Goal: Check status: Check status

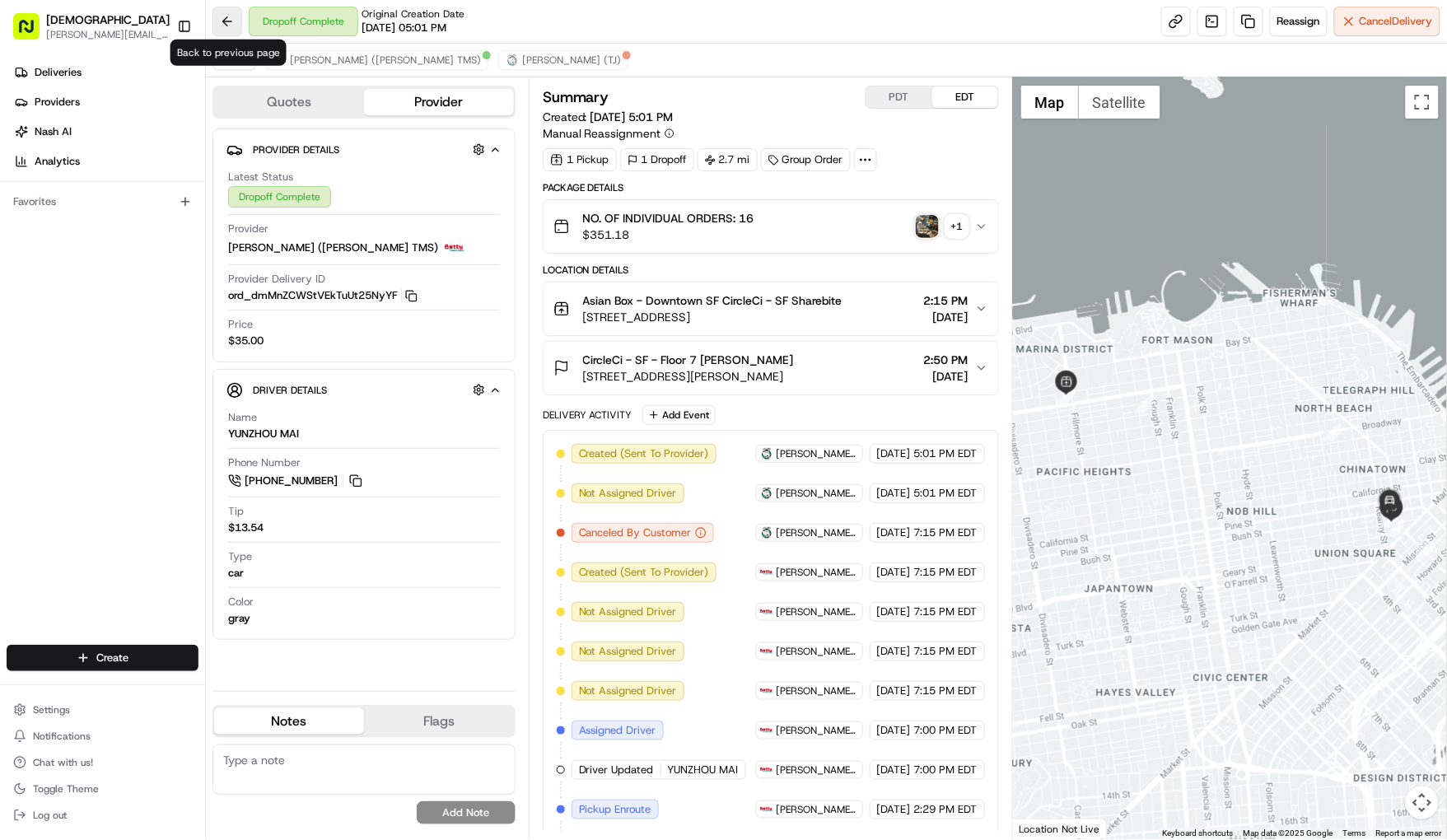
click at [221, 21] on button at bounding box center [228, 22] width 29 height 29
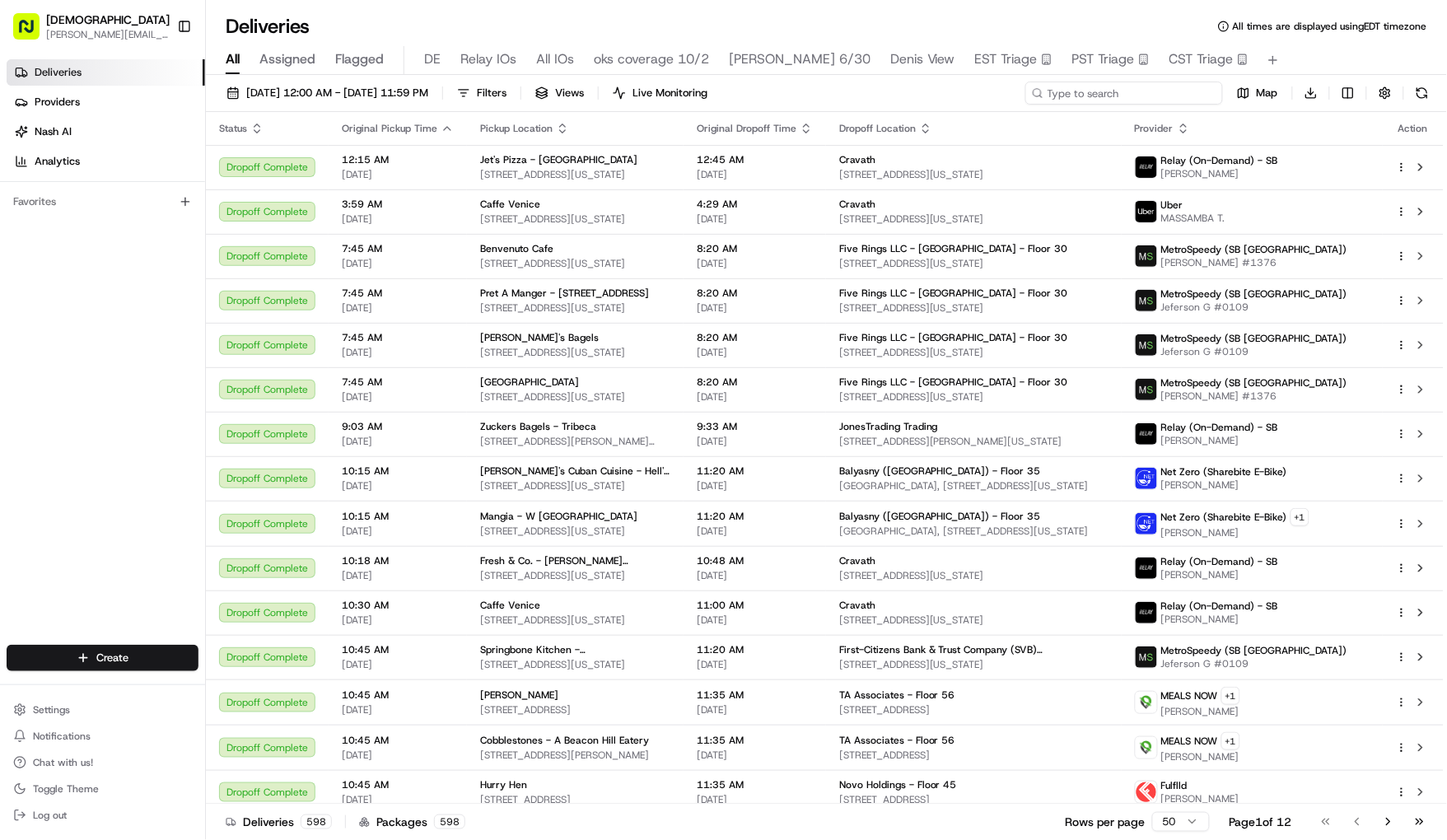
click at [1126, 92] on input at bounding box center [1124, 93] width 197 height 23
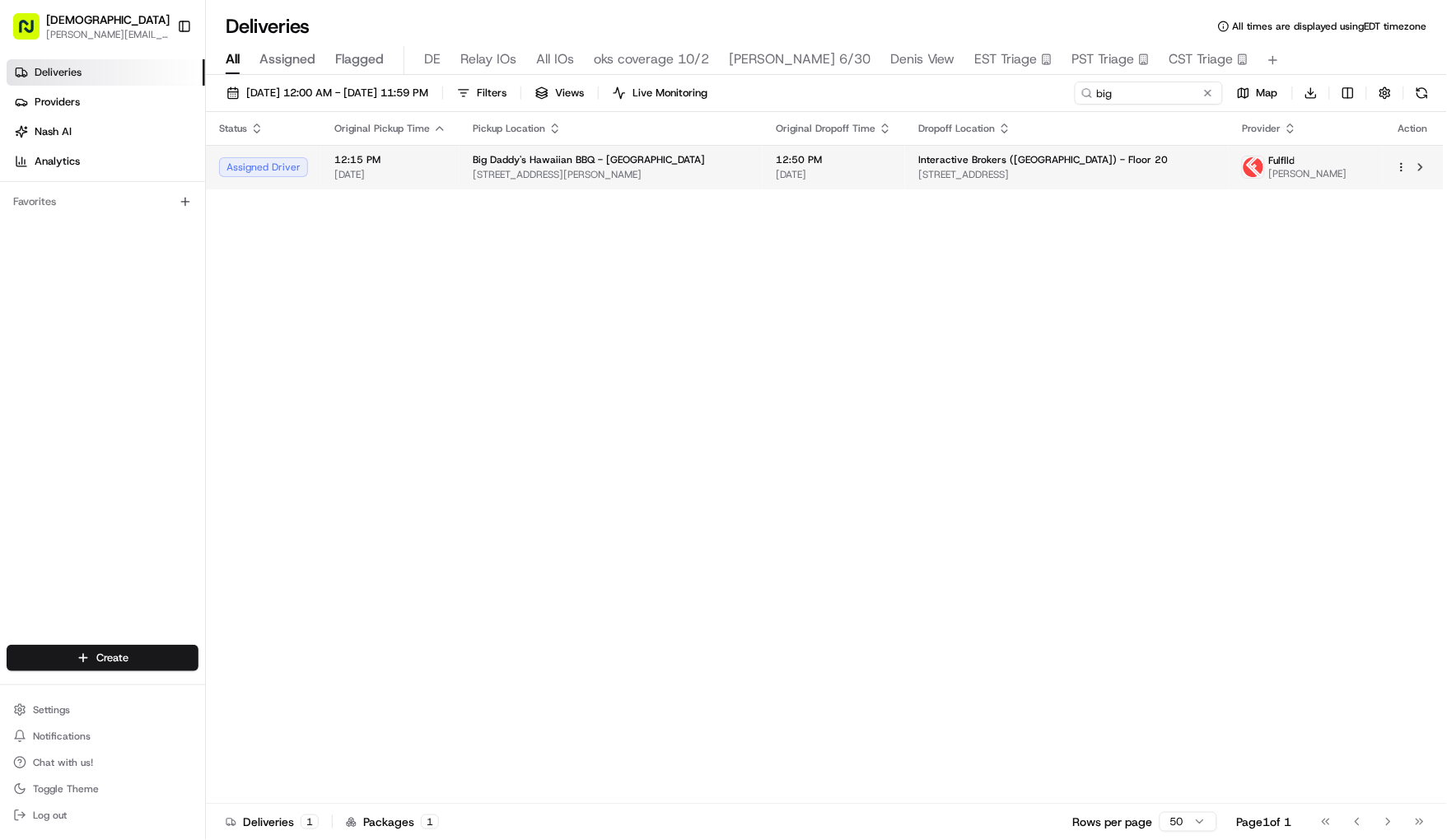
click at [858, 159] on span "12:50 PM" at bounding box center [833, 159] width 116 height 13
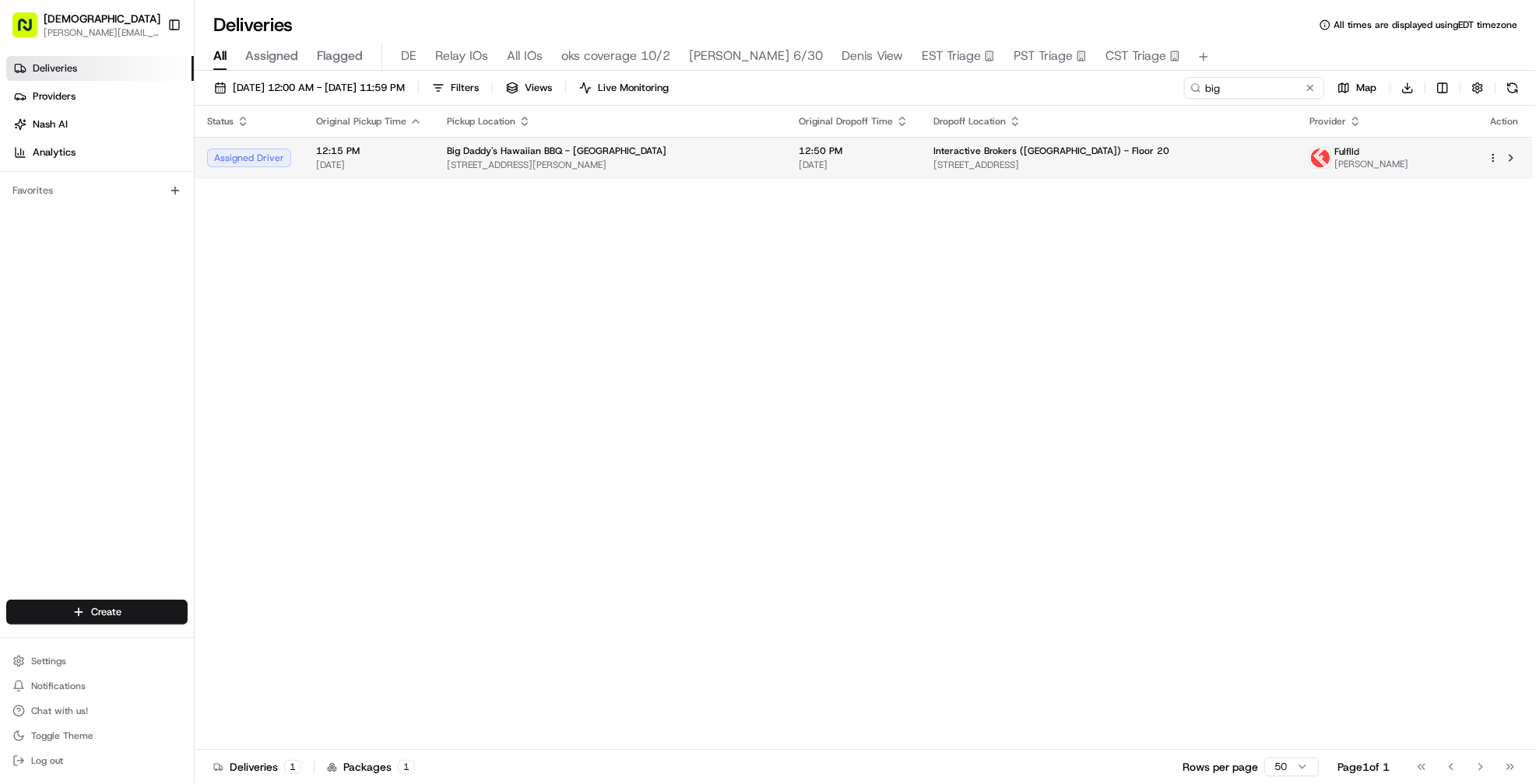
click at [718, 169] on span "2464 N Clark St, Chicago, IL 60614, USA" at bounding box center [610, 164] width 327 height 12
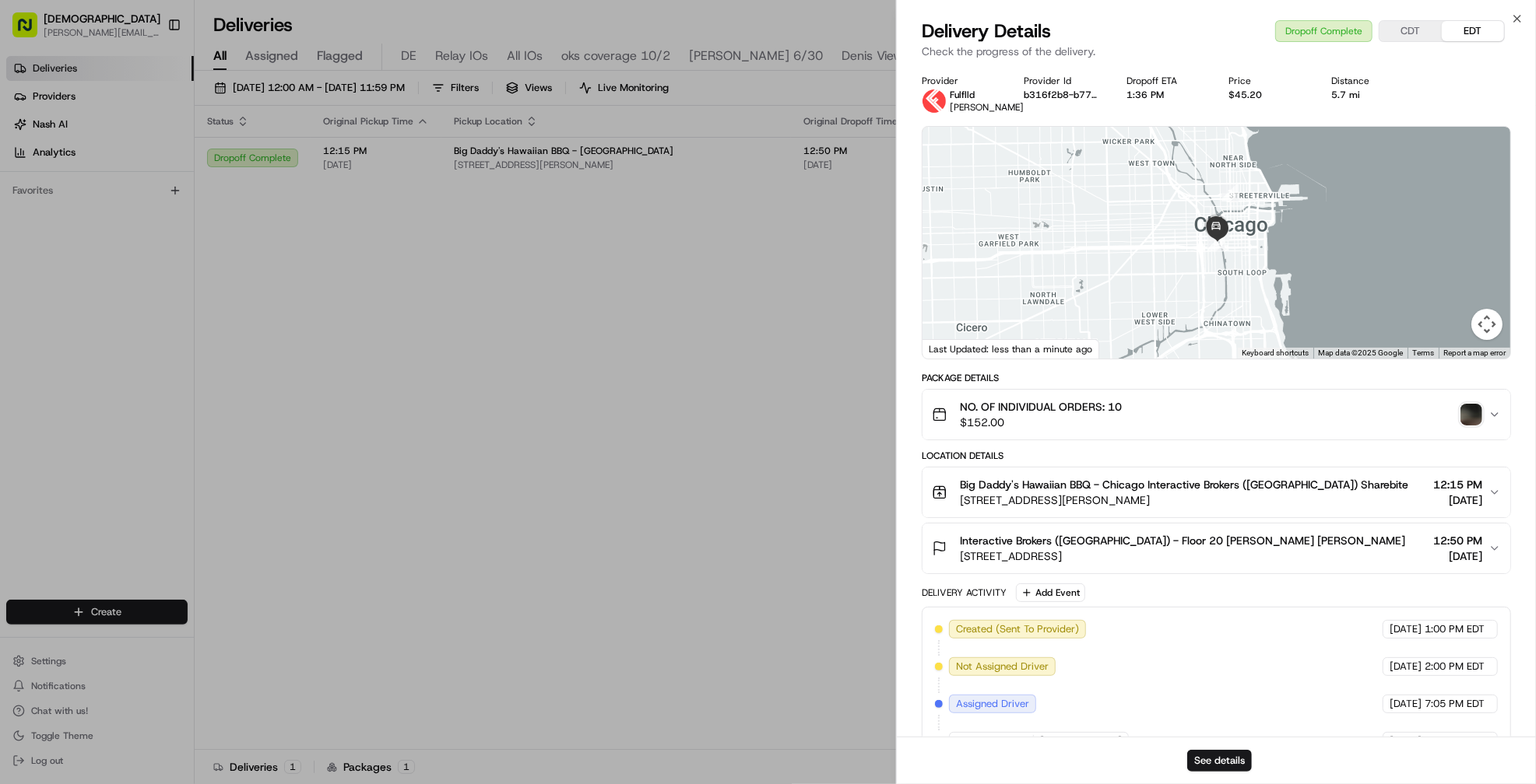
scroll to position [336, 0]
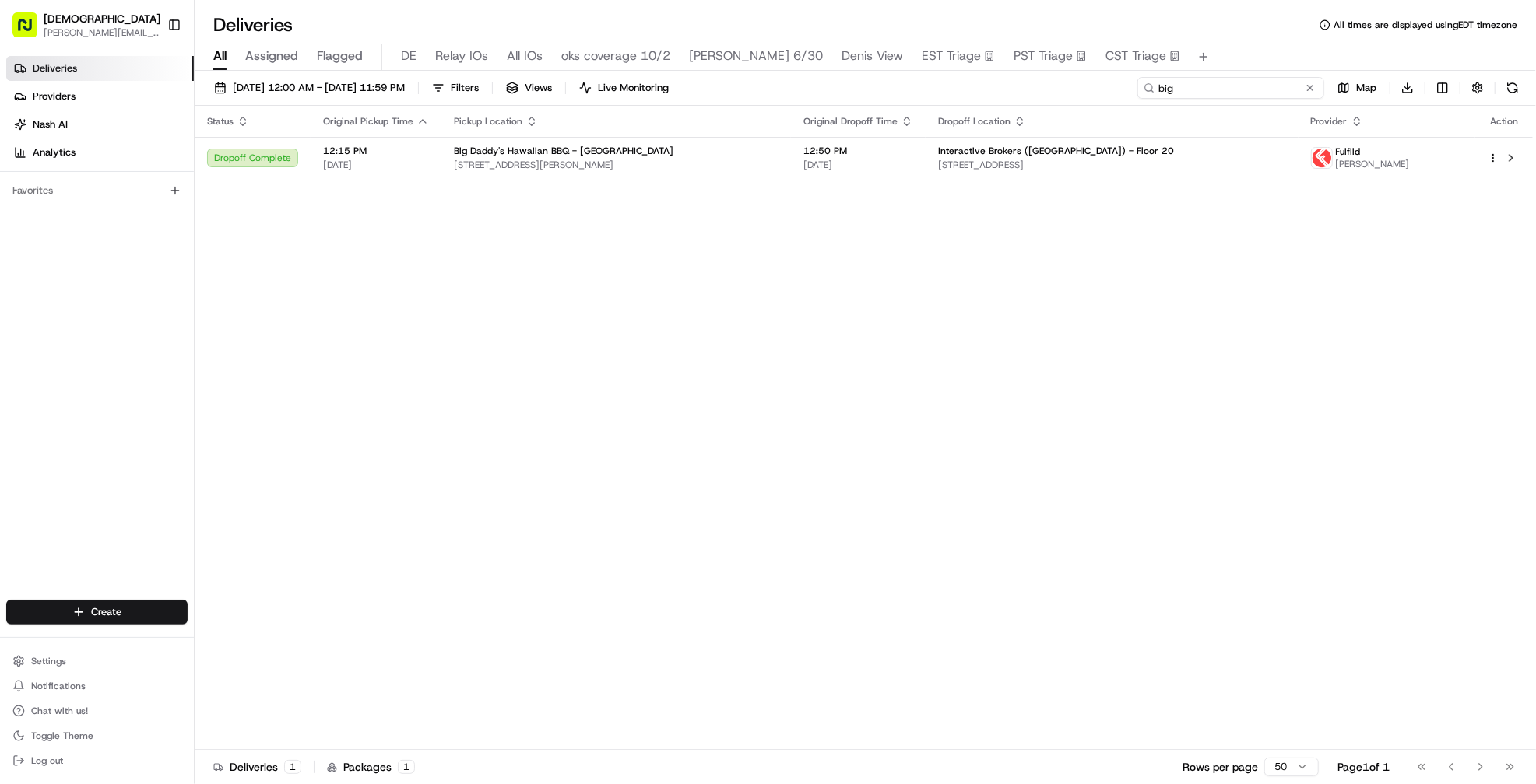
click at [1224, 92] on input "big" at bounding box center [1230, 88] width 187 height 22
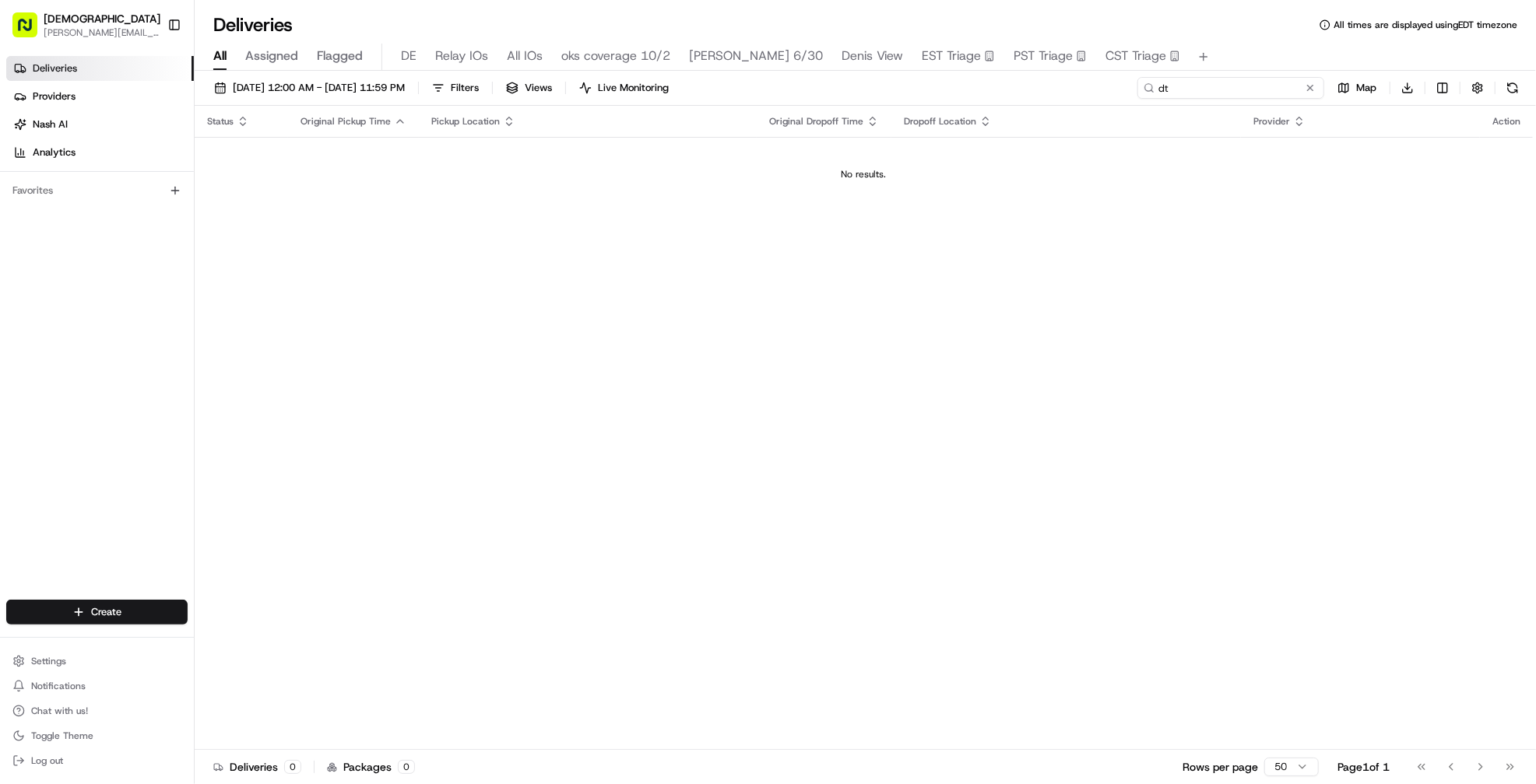
type input "d"
type input "warner"
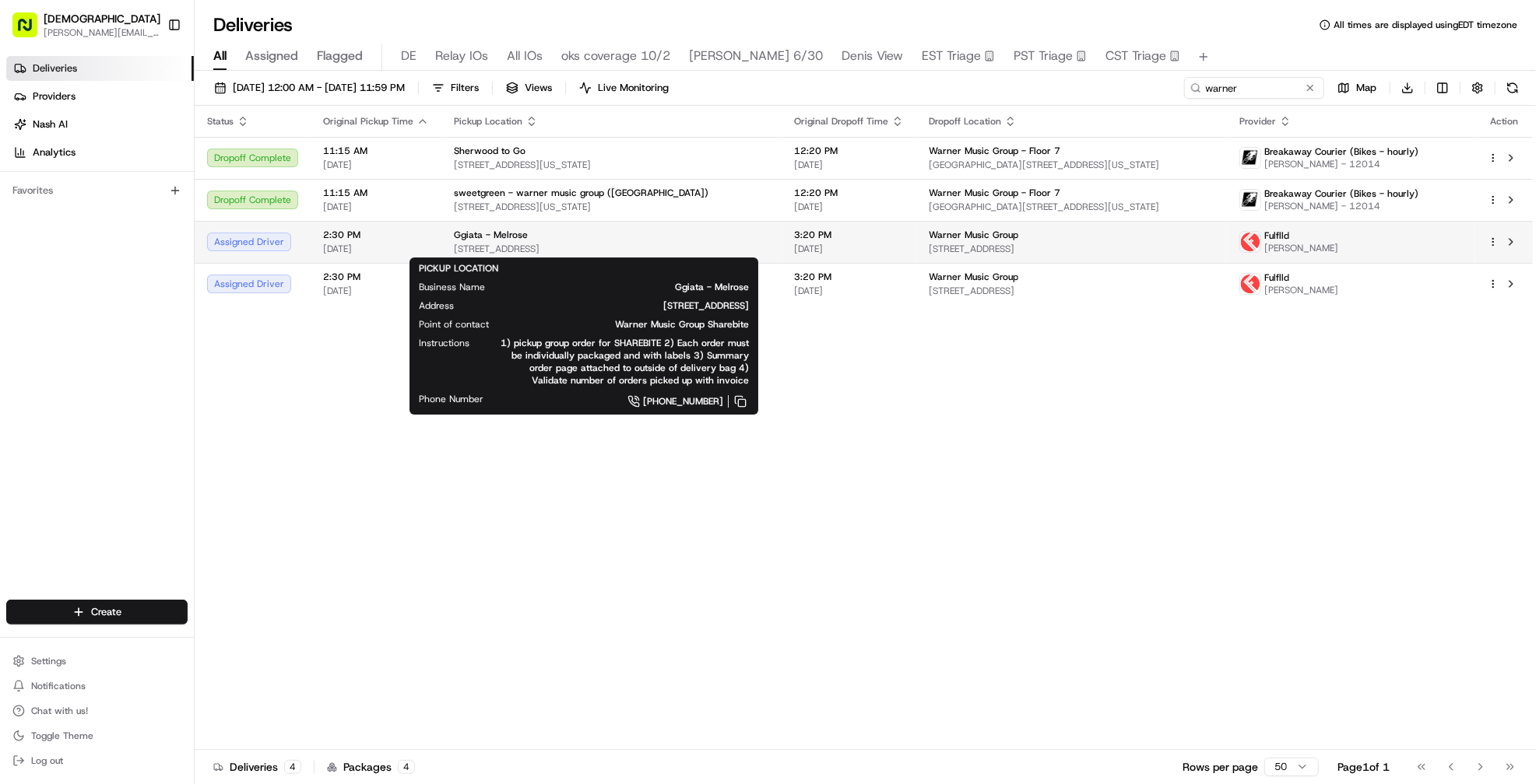
click at [678, 239] on div "Ggiata - Melrose" at bounding box center [611, 234] width 315 height 12
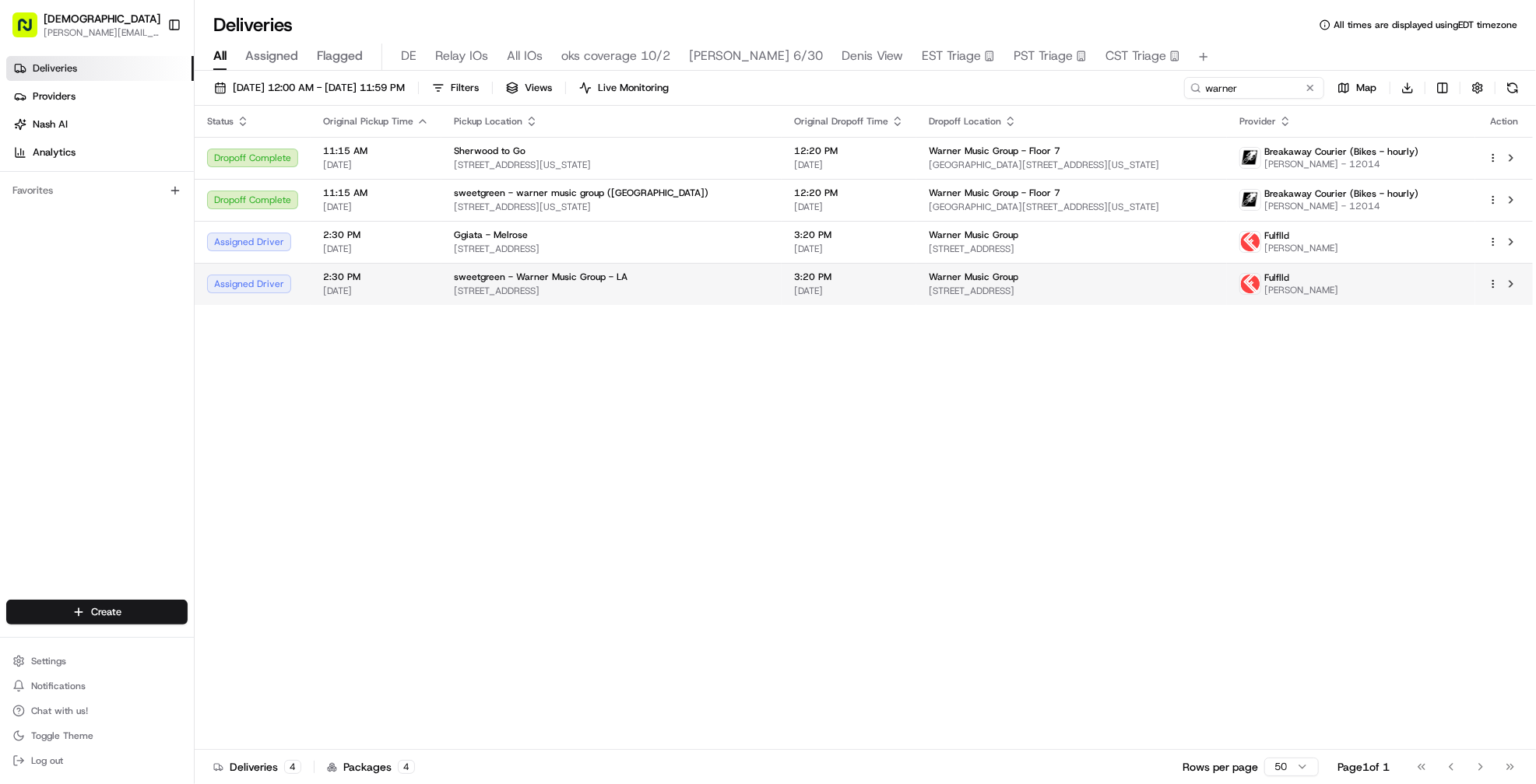
click at [667, 287] on span "410 W 8th St, Los Angeles, CA 90014, USA" at bounding box center [611, 291] width 315 height 12
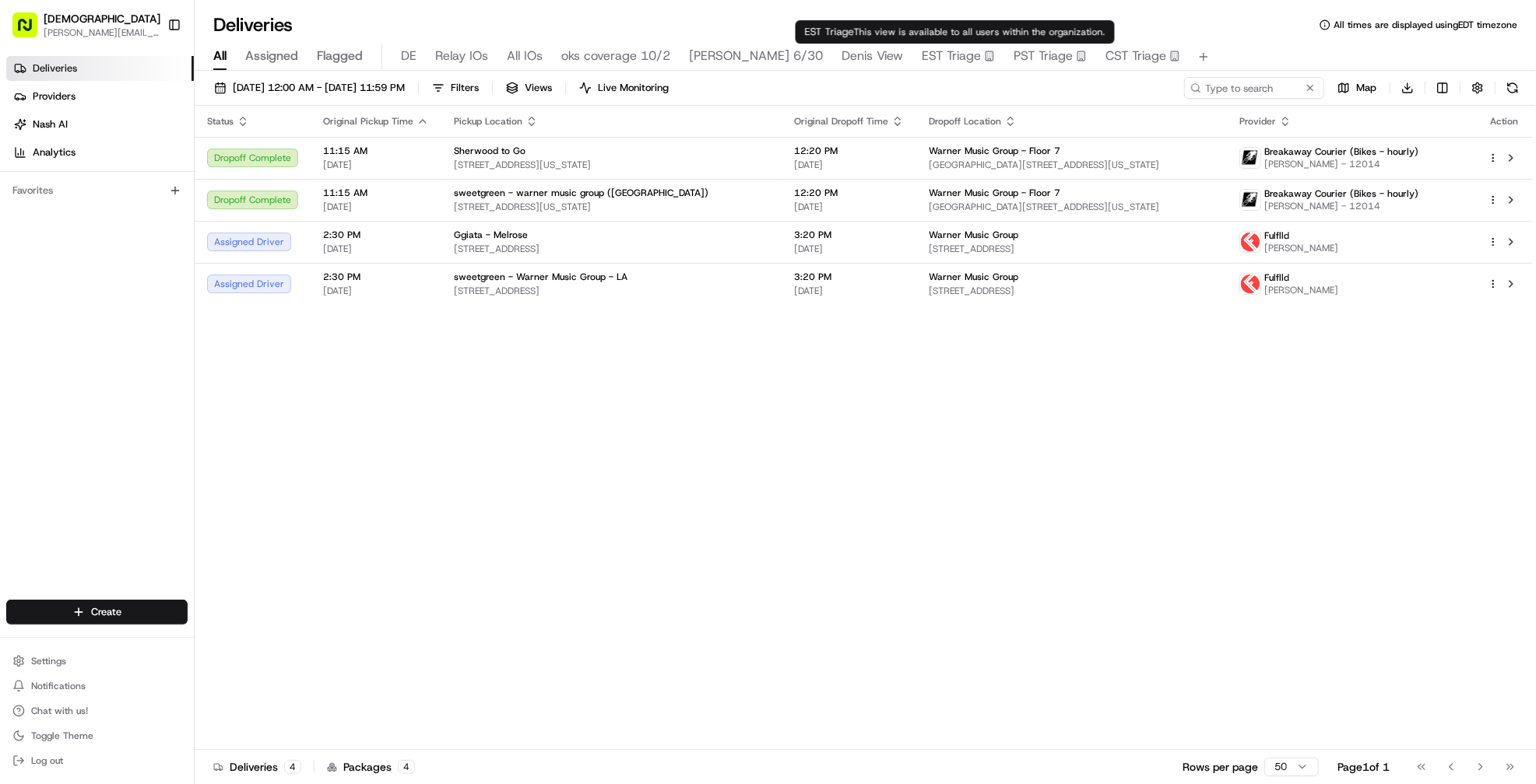
click at [877, 55] on span "Denis View" at bounding box center [872, 55] width 62 height 19
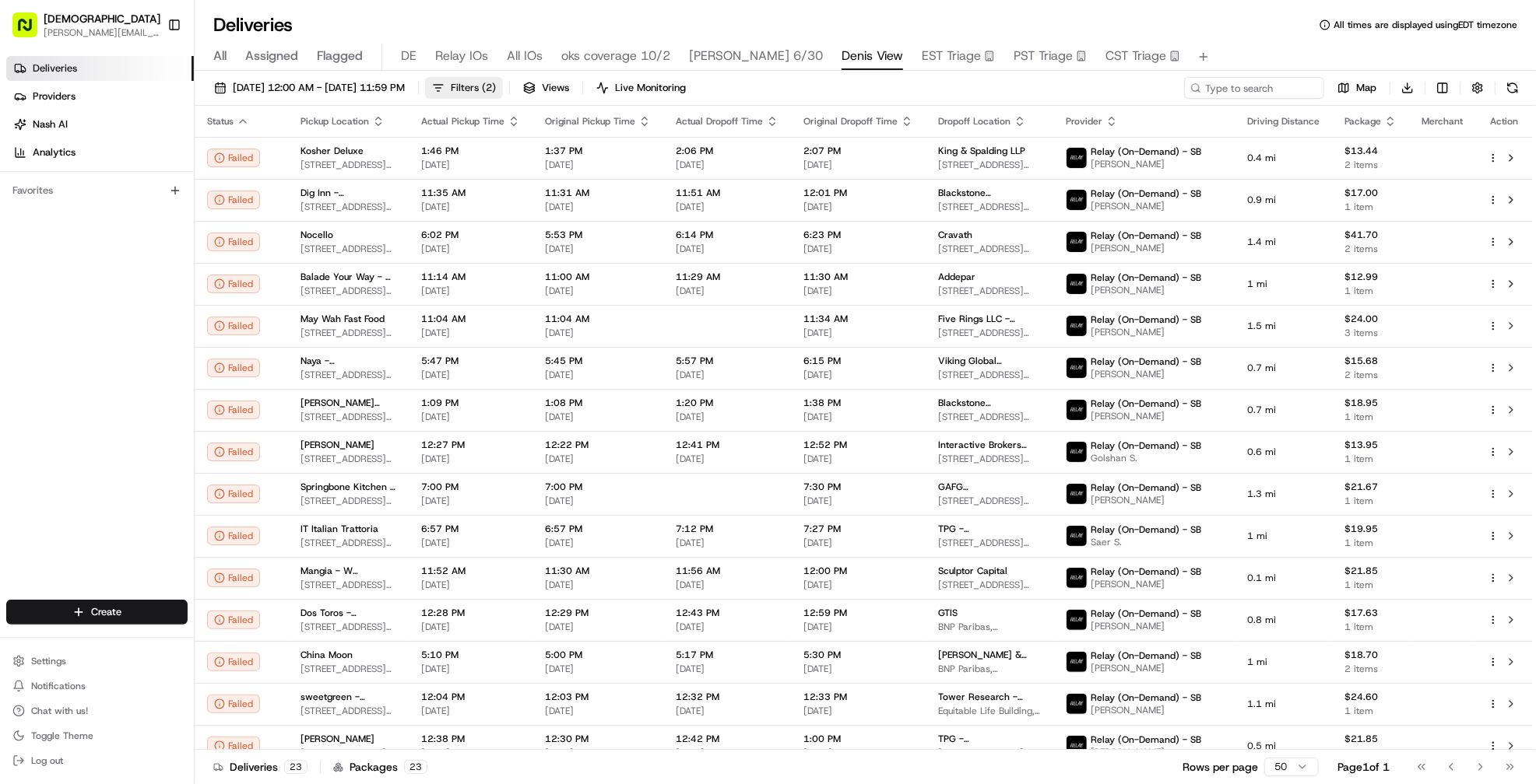
click at [496, 83] on span "Filters ( 2 )" at bounding box center [472, 87] width 45 height 14
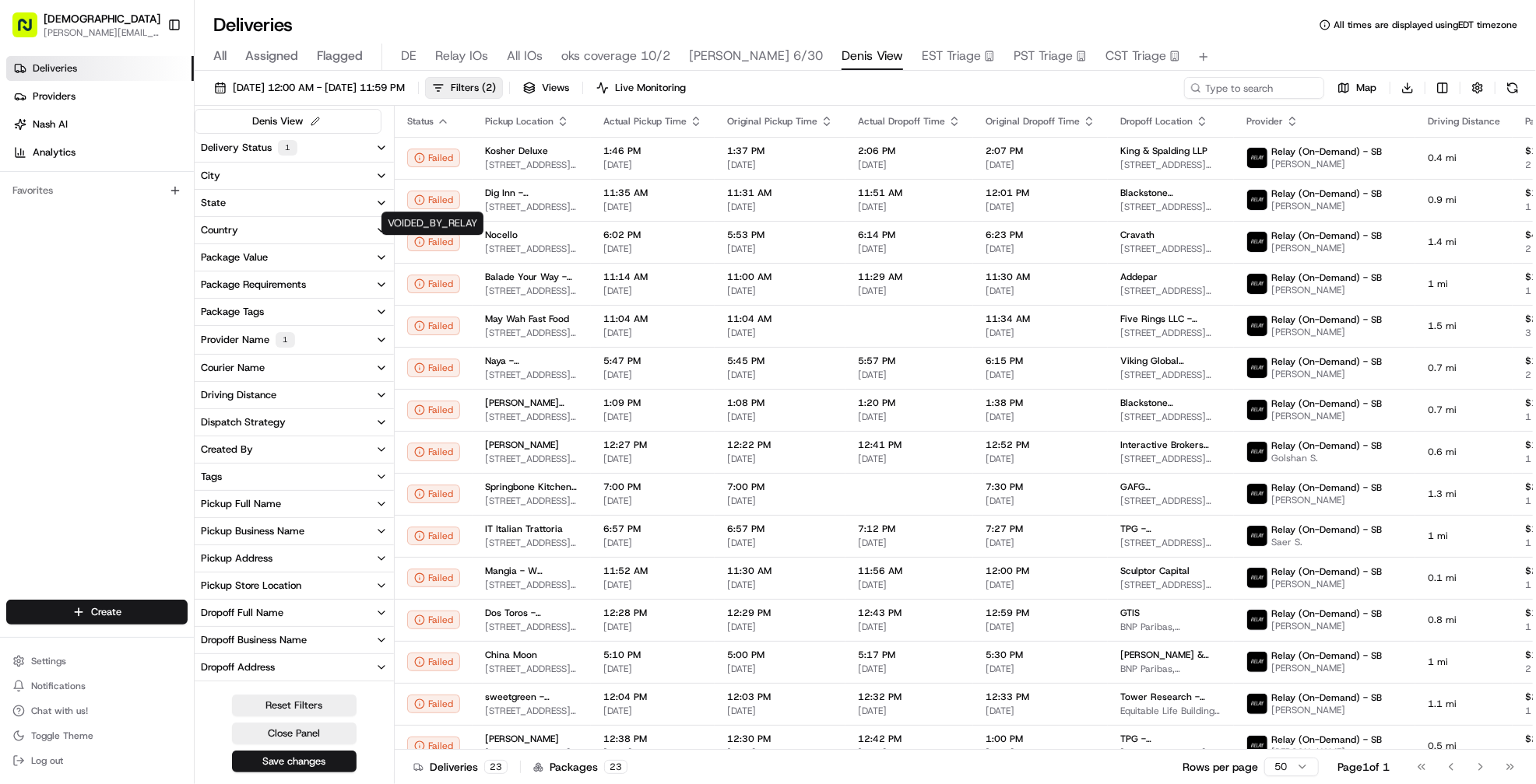
click at [325, 155] on button "Delivery Status 1" at bounding box center [294, 147] width 200 height 28
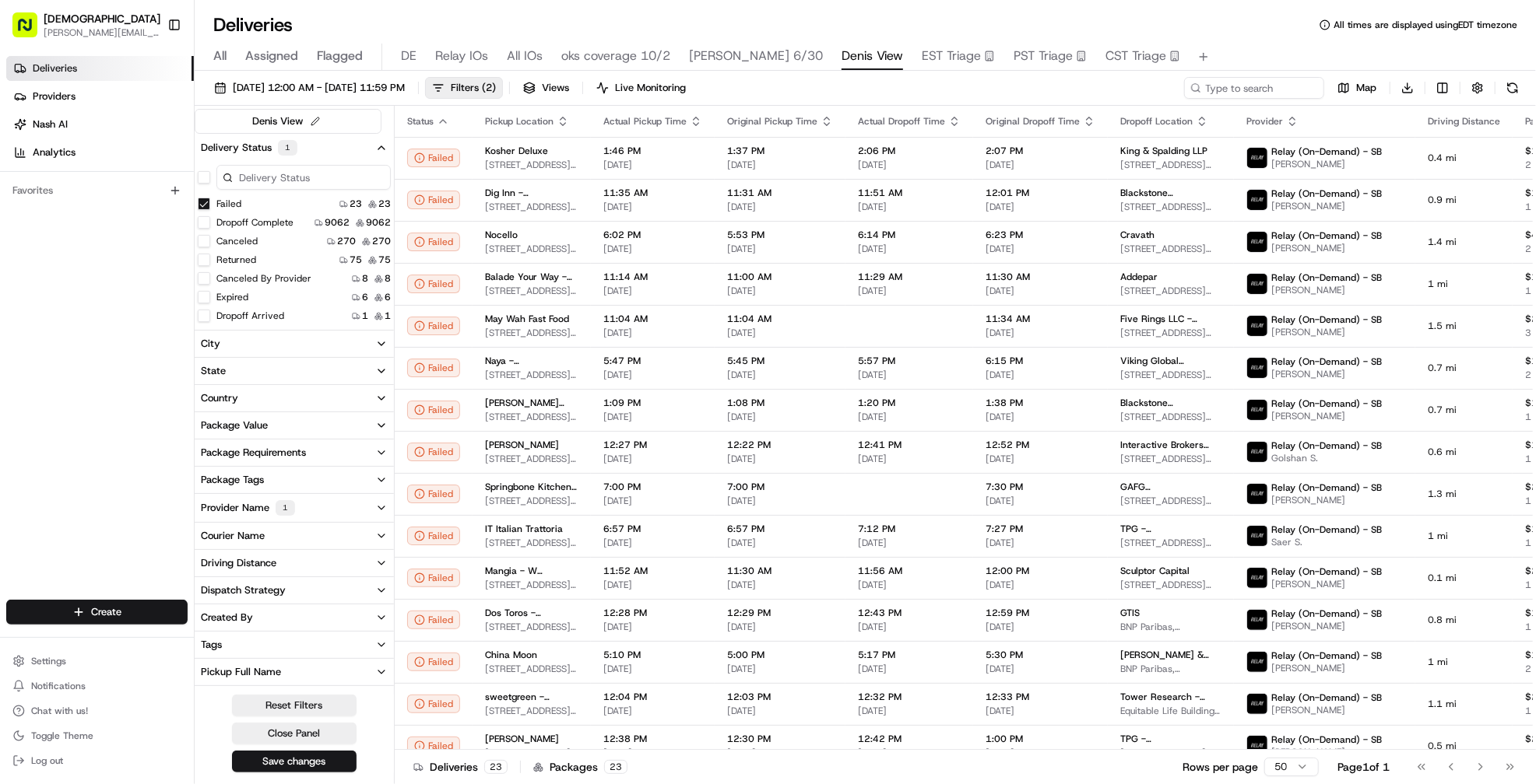
click at [200, 204] on button "Failed" at bounding box center [204, 204] width 12 height 12
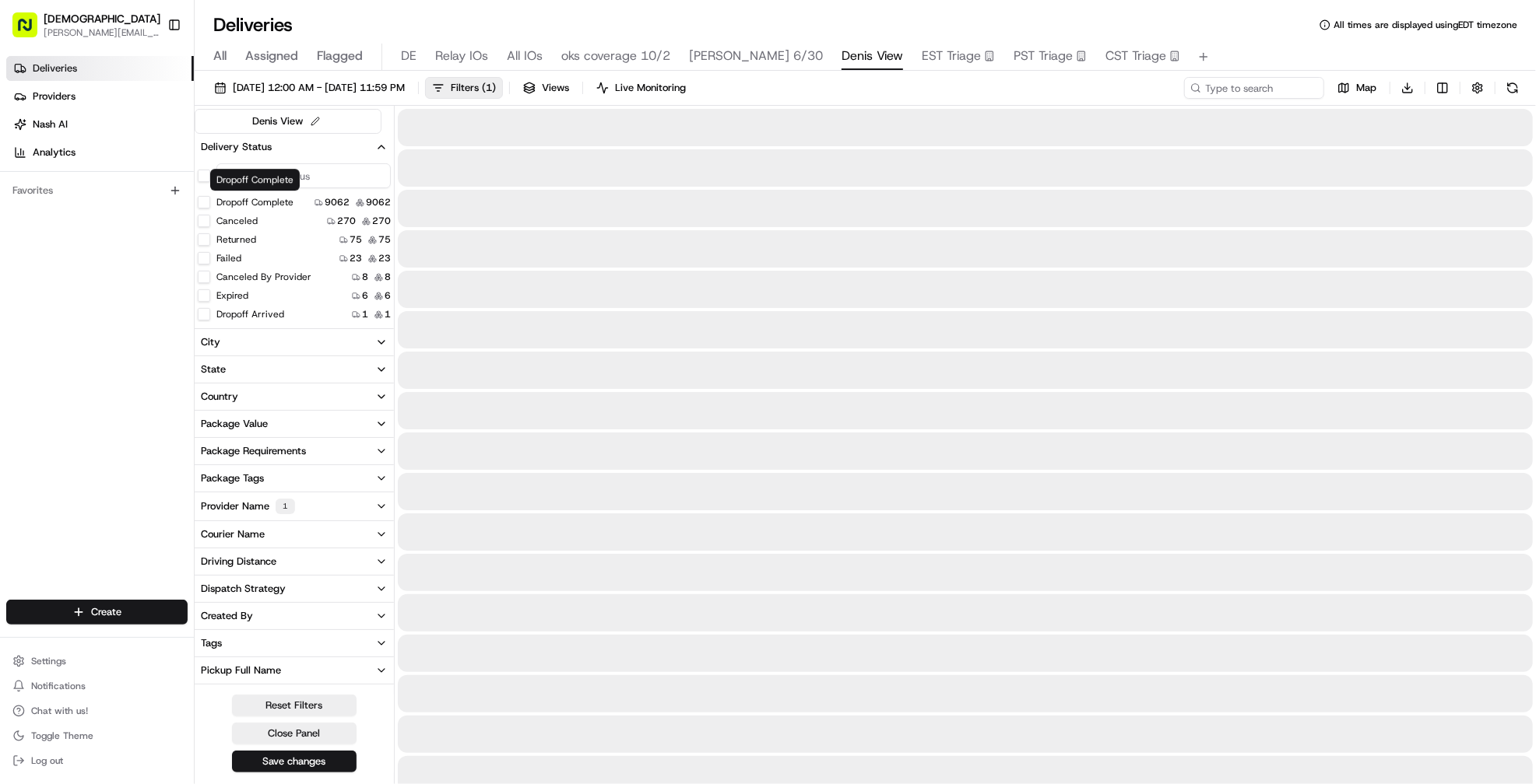
click at [314, 143] on button "Delivery Status" at bounding box center [294, 147] width 200 height 26
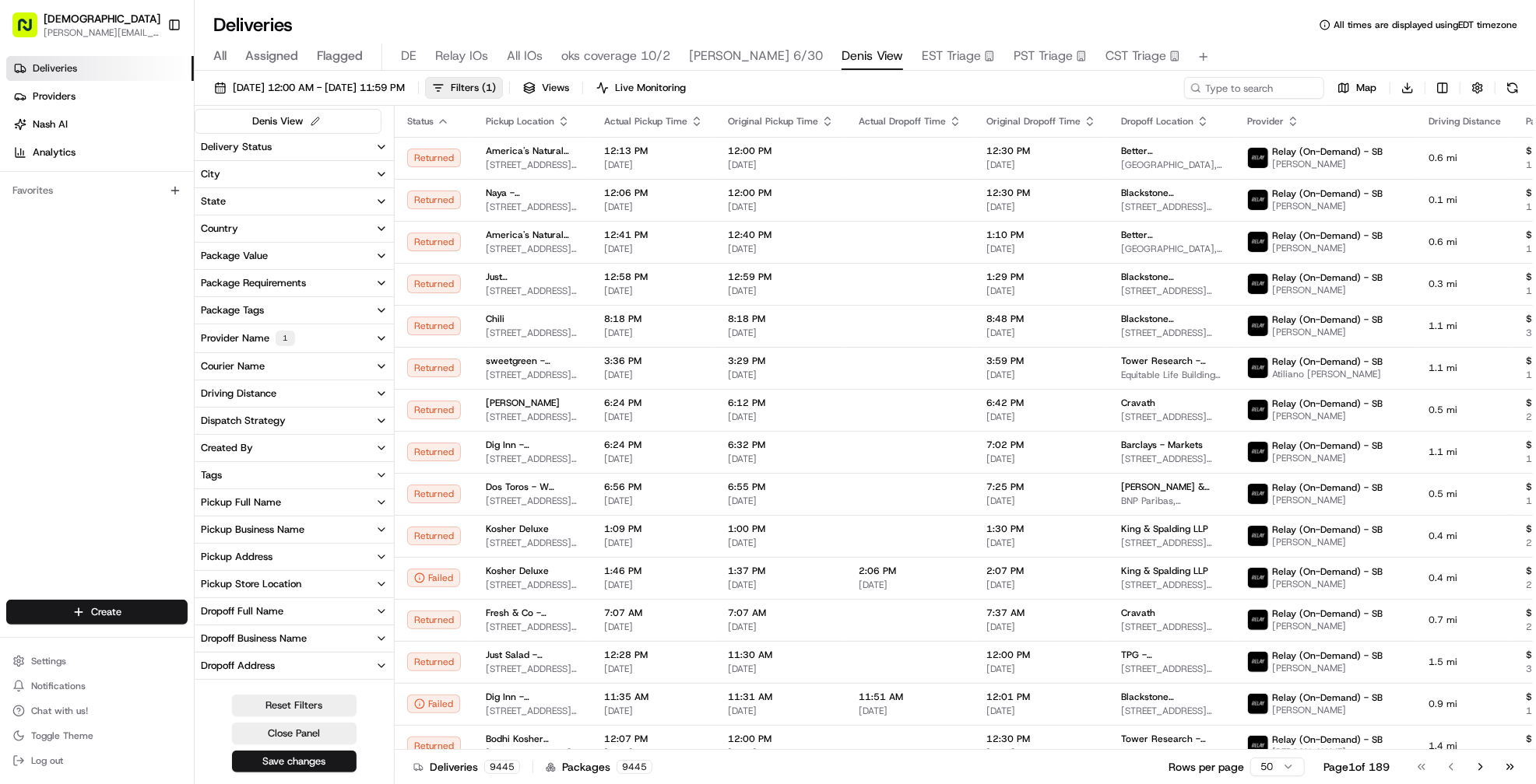
click at [326, 335] on button "Provider Name 1" at bounding box center [294, 339] width 200 height 28
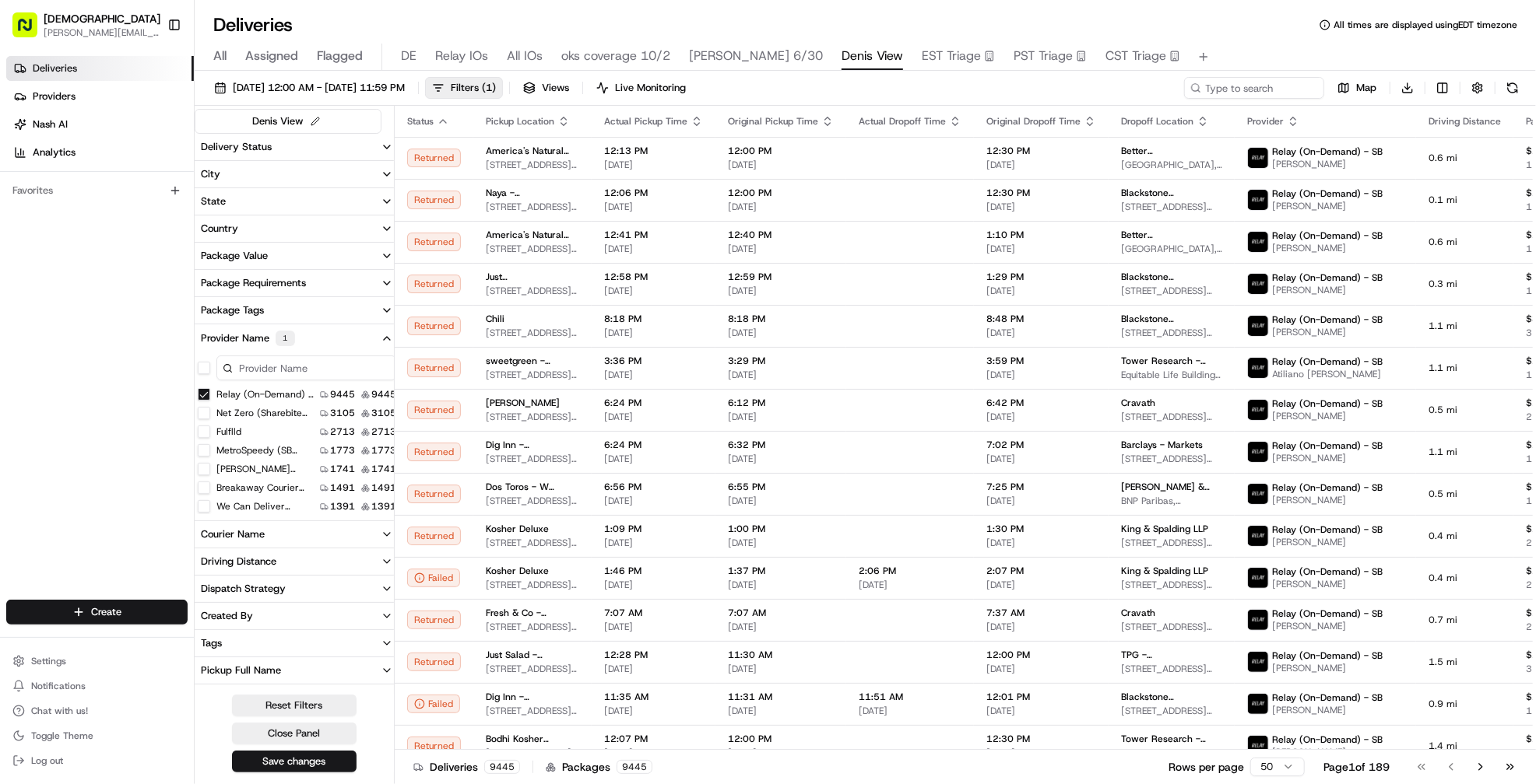
click at [201, 388] on SB "Relay (On-Demand) - SB" at bounding box center [204, 394] width 12 height 12
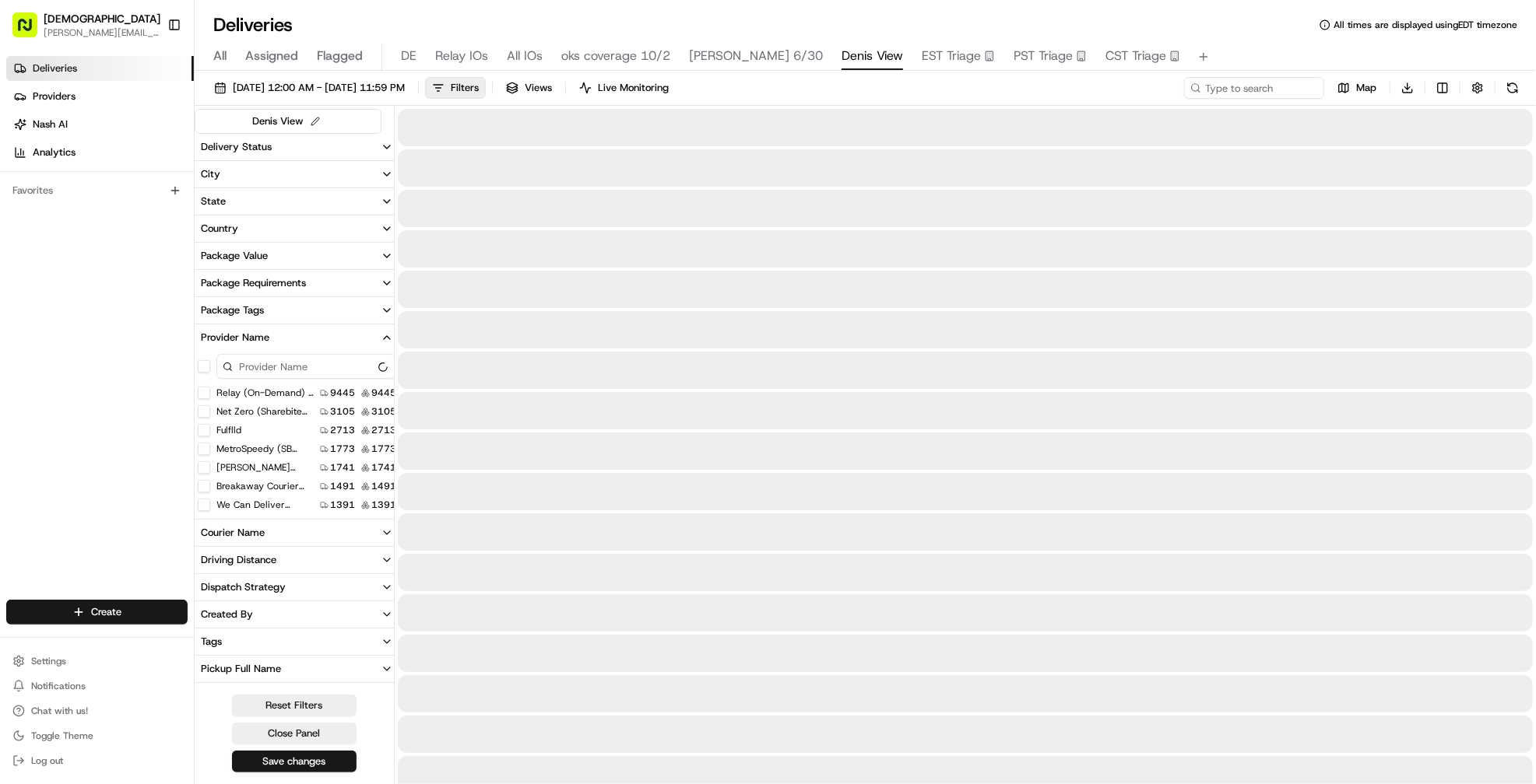
click at [312, 343] on button "Provider Name" at bounding box center [296, 338] width 204 height 26
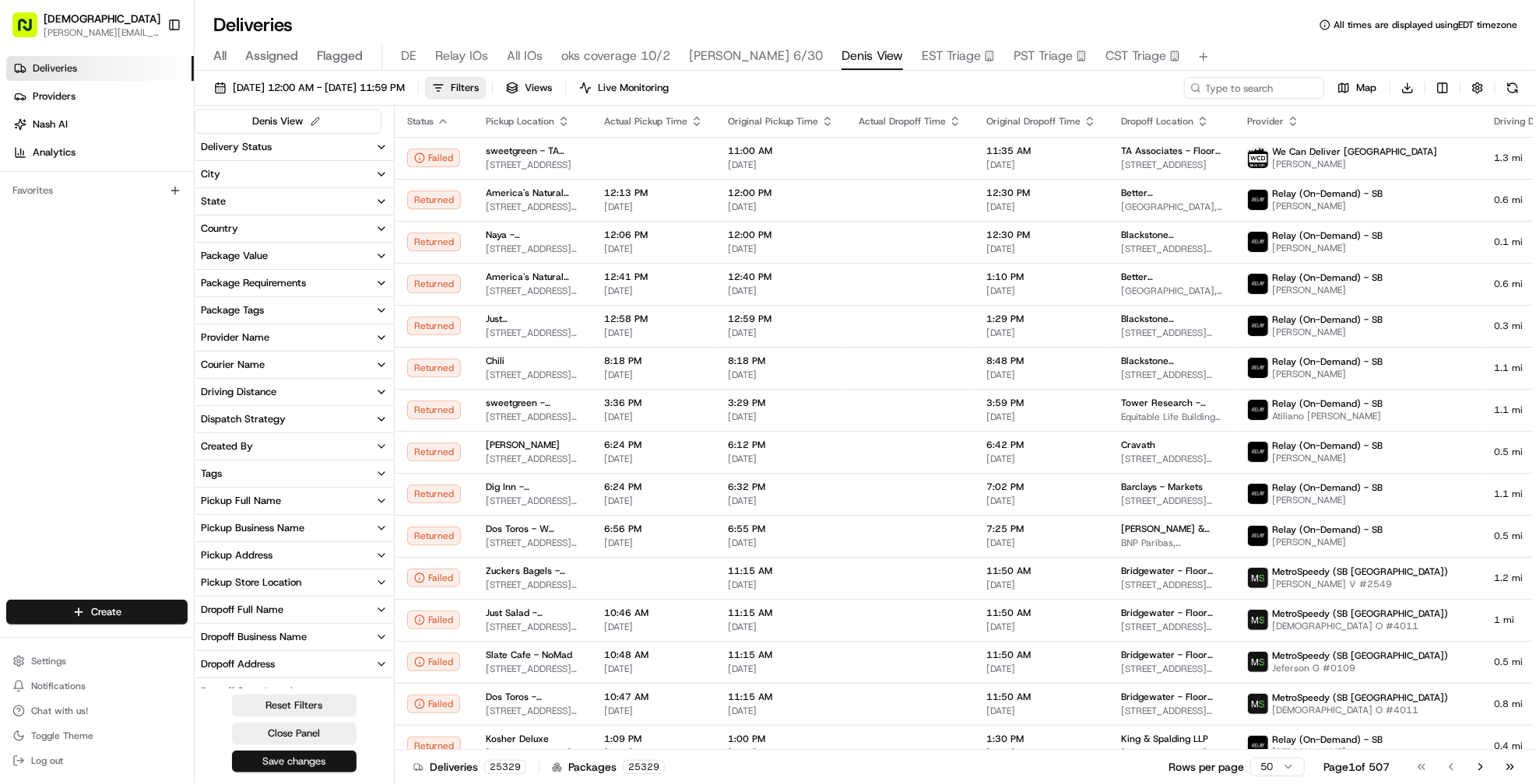
click at [311, 759] on button "Save changes" at bounding box center [294, 761] width 125 height 22
click at [381, 91] on span "07/01/2025 12:00 AM - 07/31/2025 11:59 PM" at bounding box center [318, 87] width 172 height 14
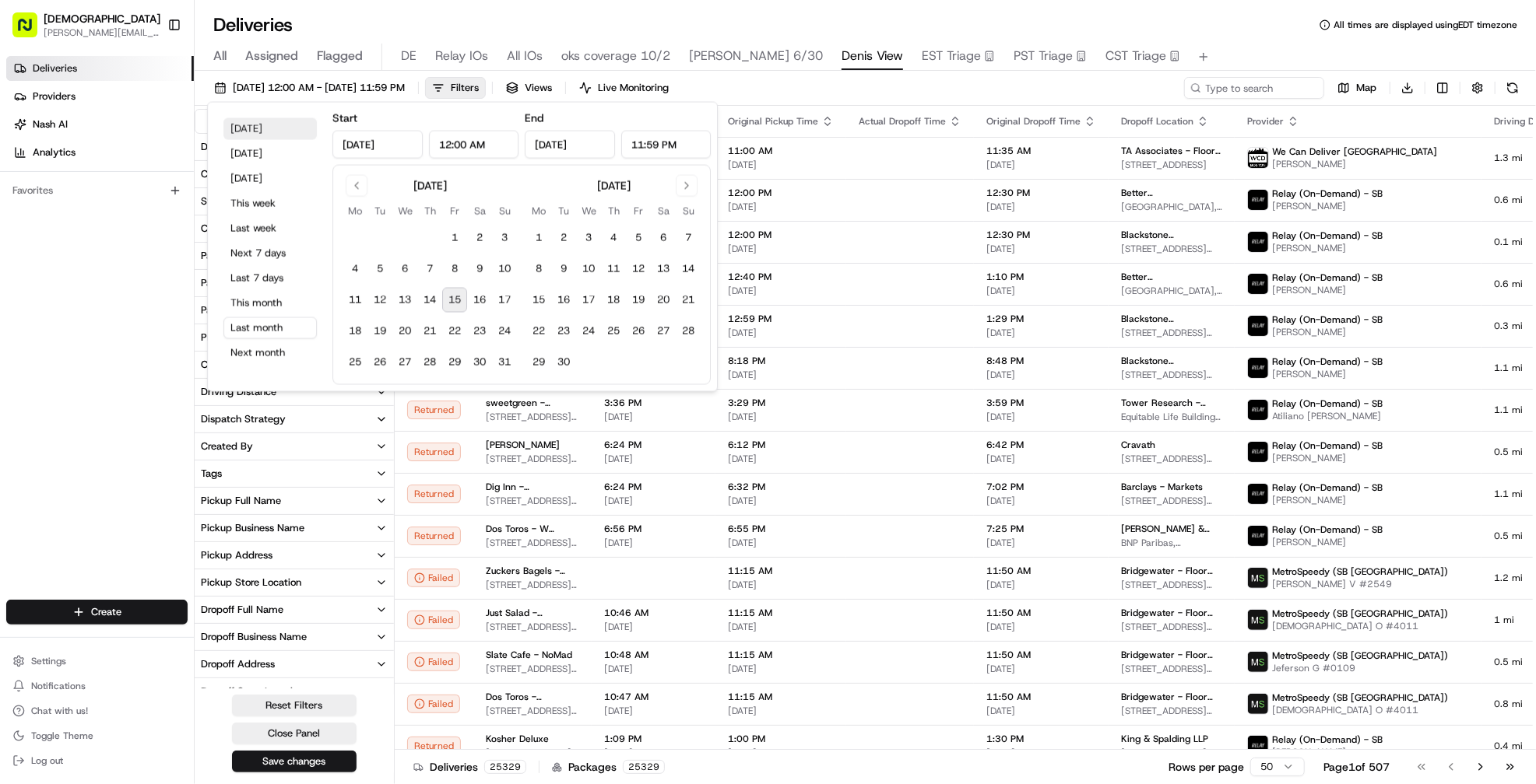
click at [248, 126] on button "Today" at bounding box center [270, 129] width 94 height 22
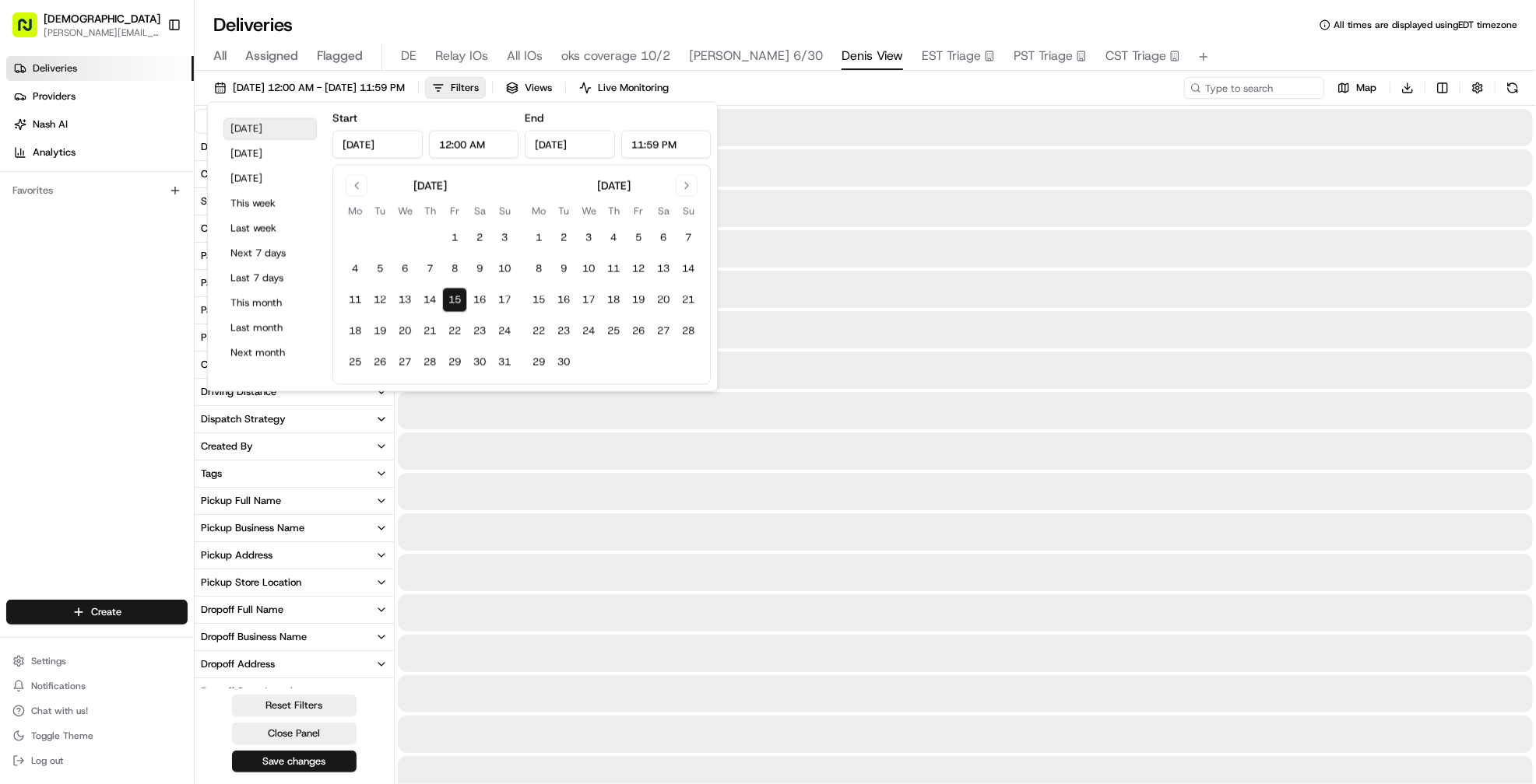
type input "Aug 15, 2025"
click at [924, 87] on div "08/15/2025 12:00 AM - 08/15/2025 11:59 PM Filters Views Live Monitoring Map Dow…" at bounding box center [865, 91] width 1341 height 28
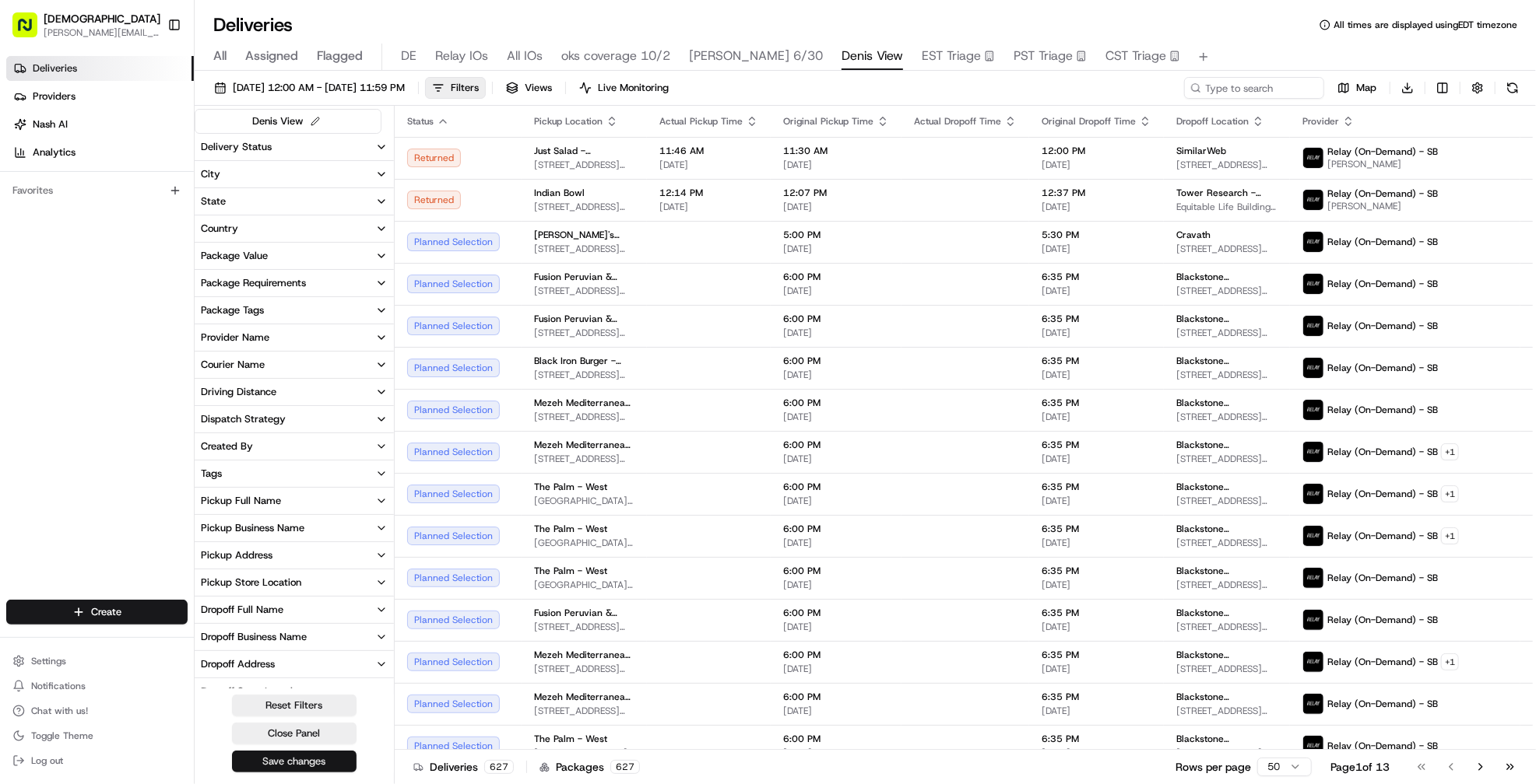
click at [285, 752] on button "Save changes" at bounding box center [294, 761] width 125 height 22
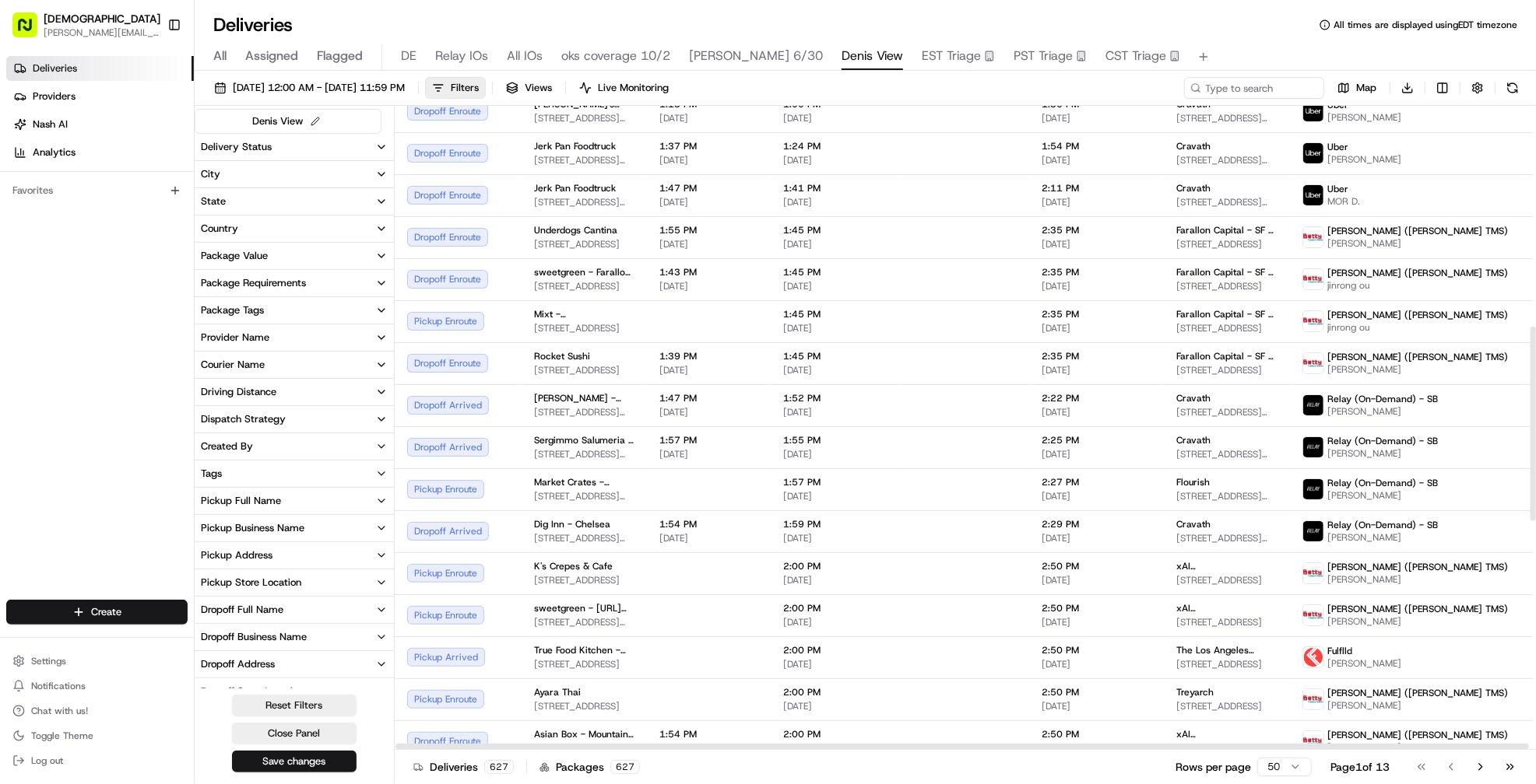
scroll to position [623, 0]
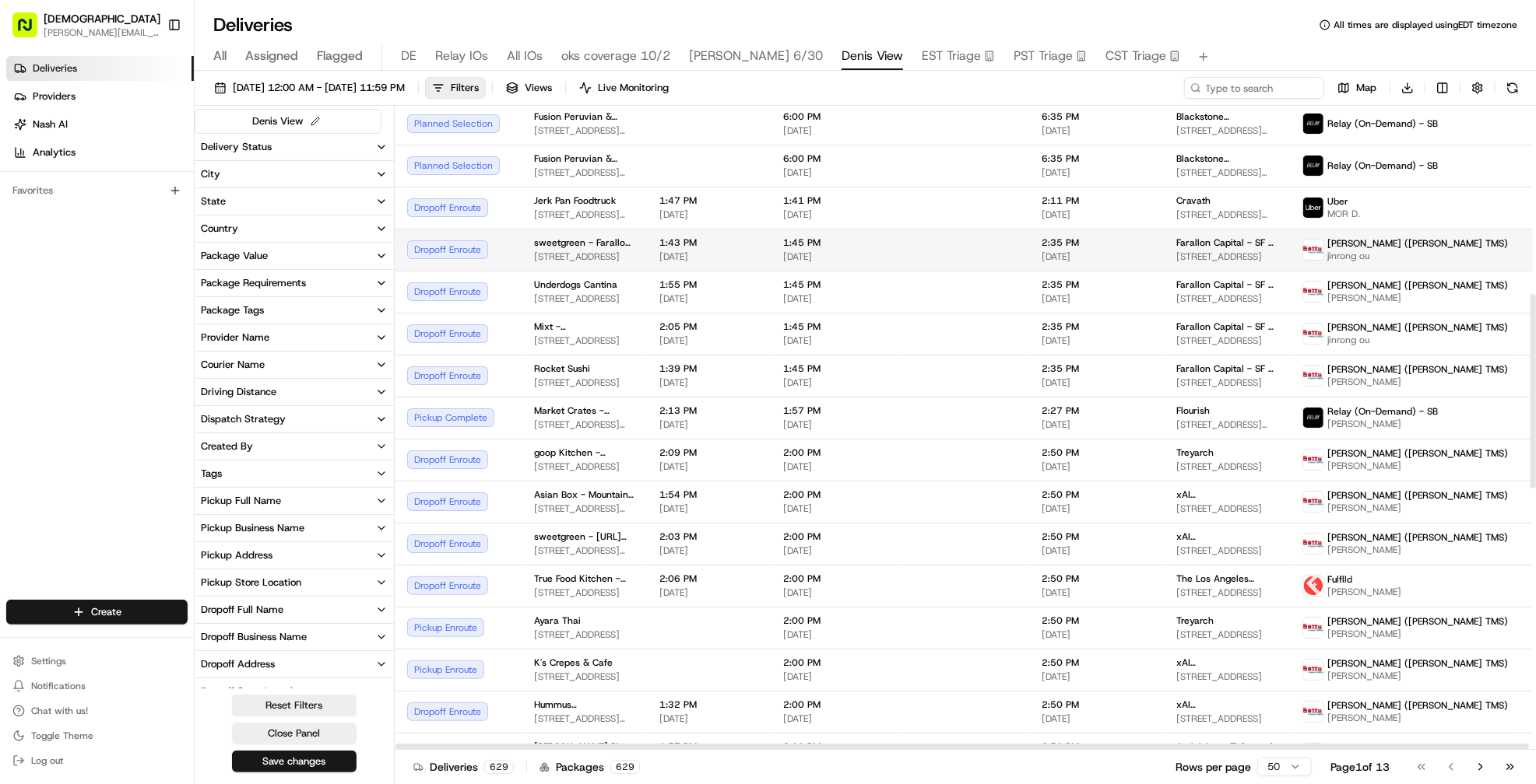
click at [902, 248] on td at bounding box center [965, 250] width 128 height 42
click at [911, 283] on td at bounding box center [965, 292] width 128 height 42
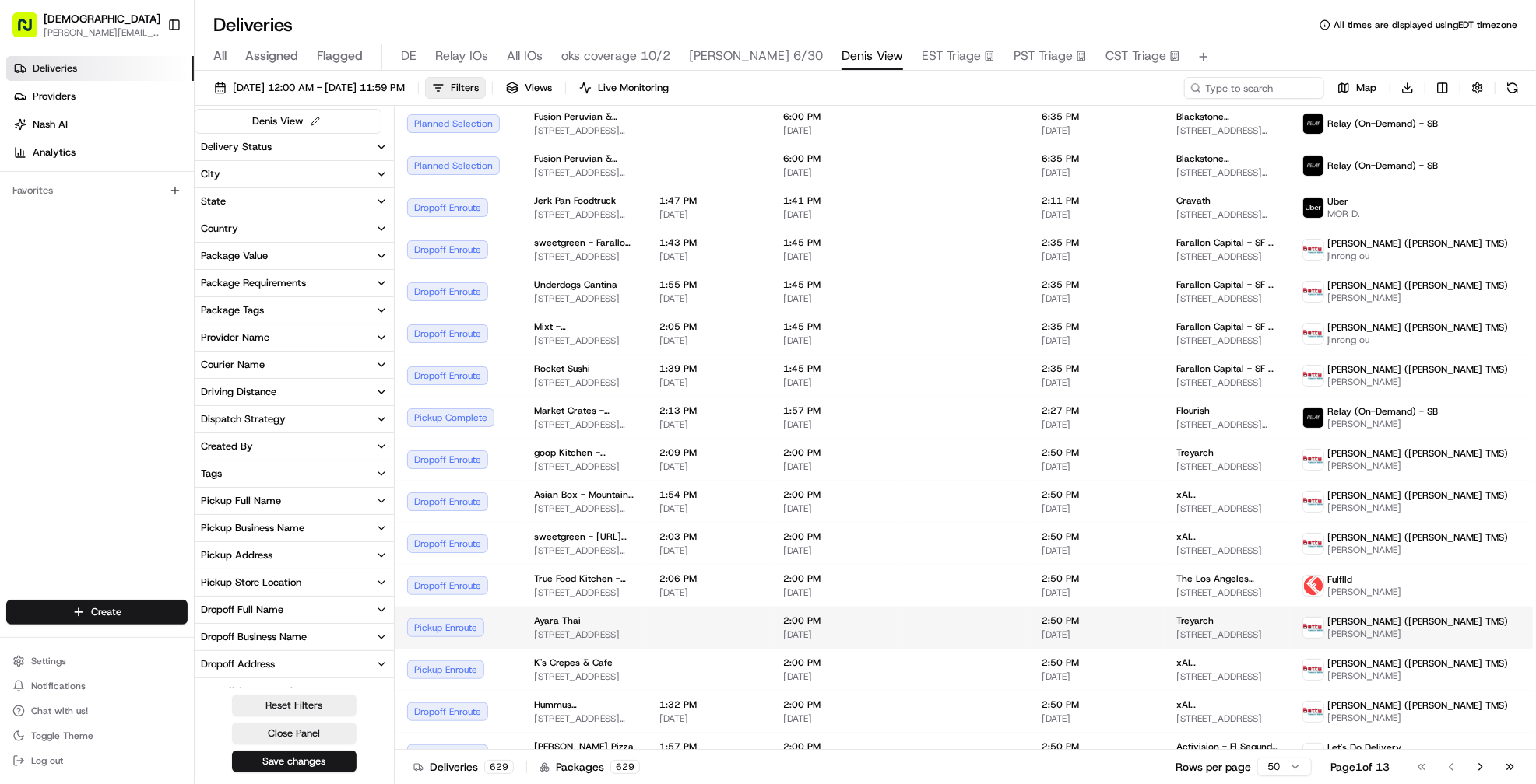
click at [902, 625] on td at bounding box center [965, 629] width 128 height 42
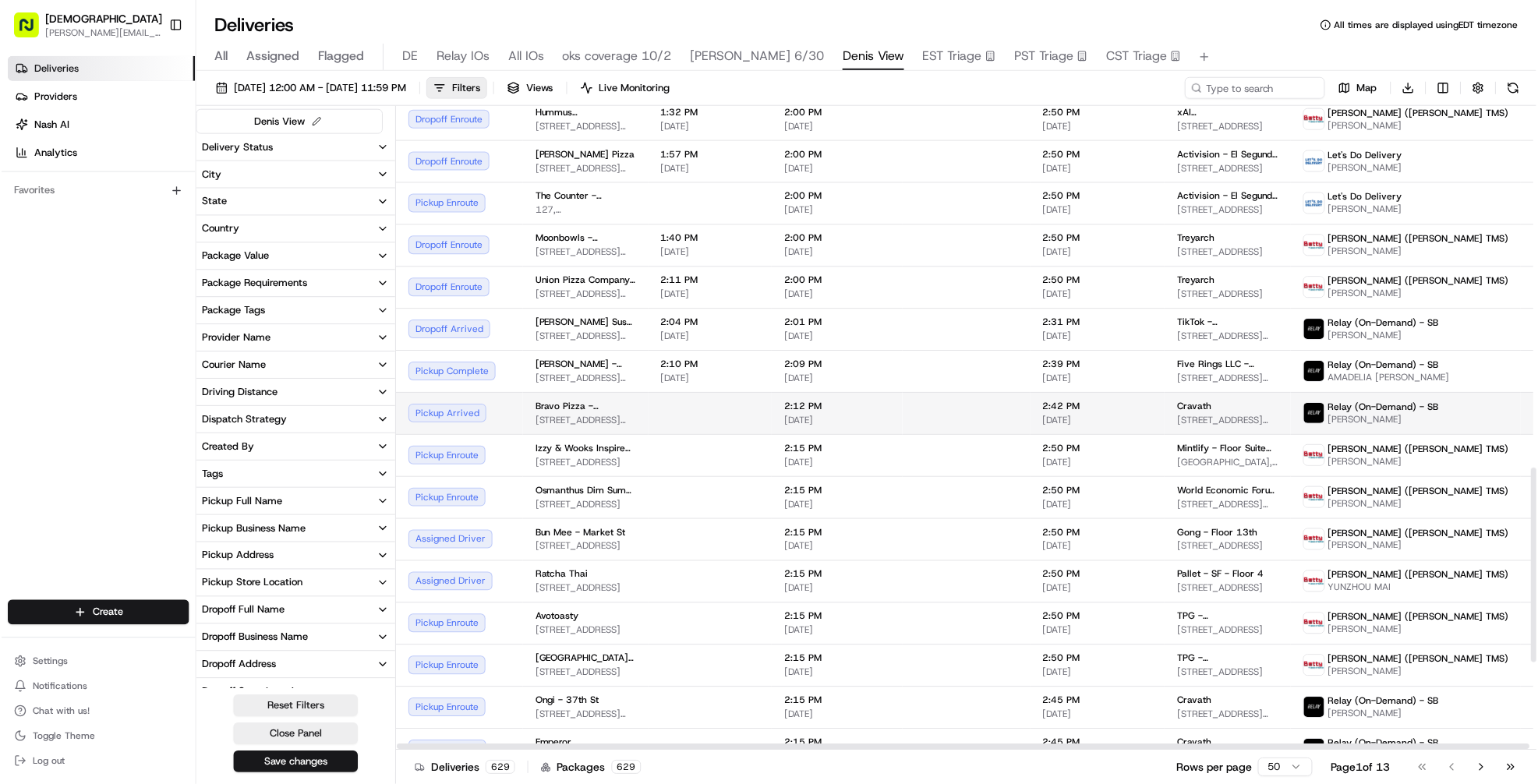
scroll to position [1218, 0]
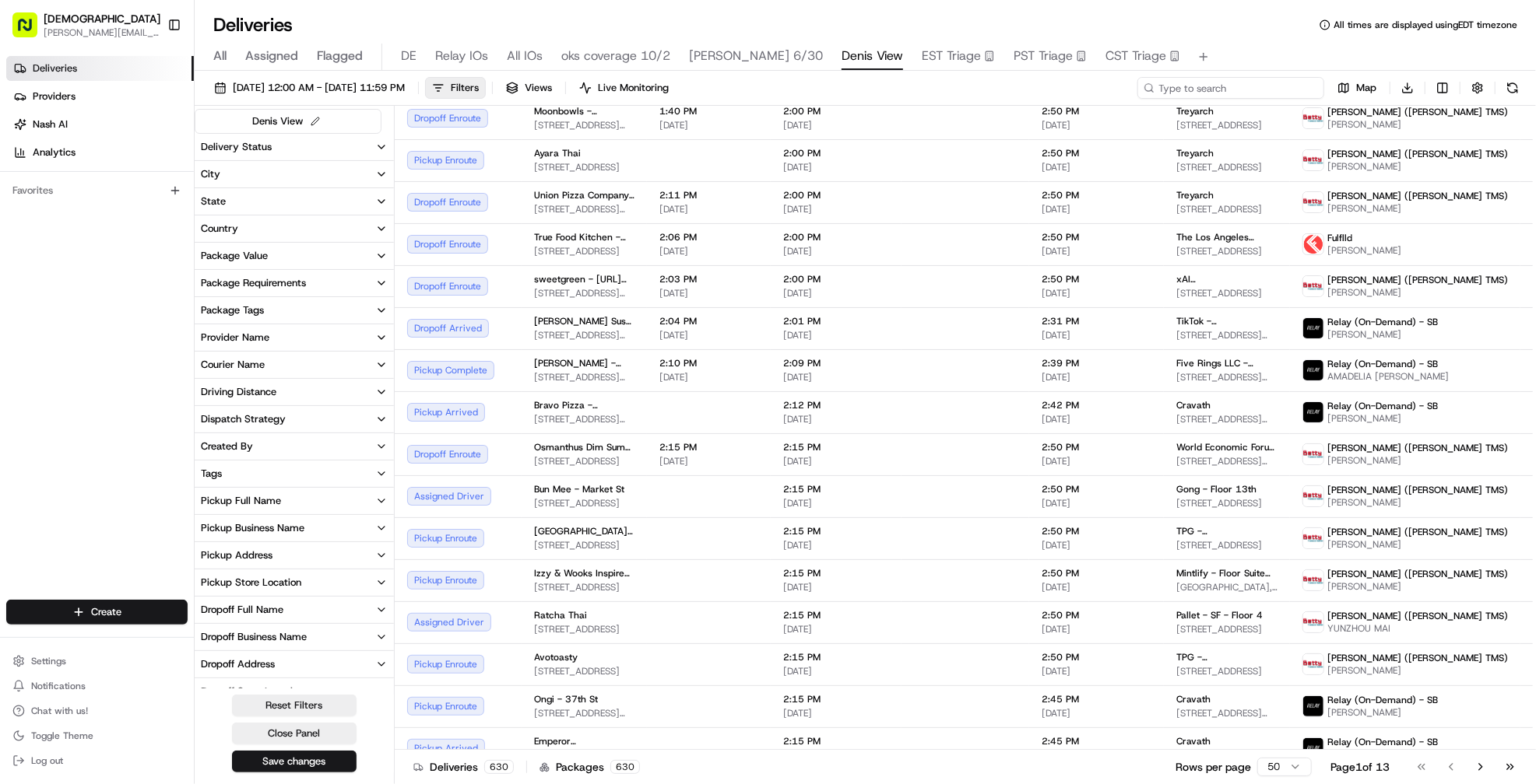
click at [1231, 85] on input at bounding box center [1230, 88] width 187 height 22
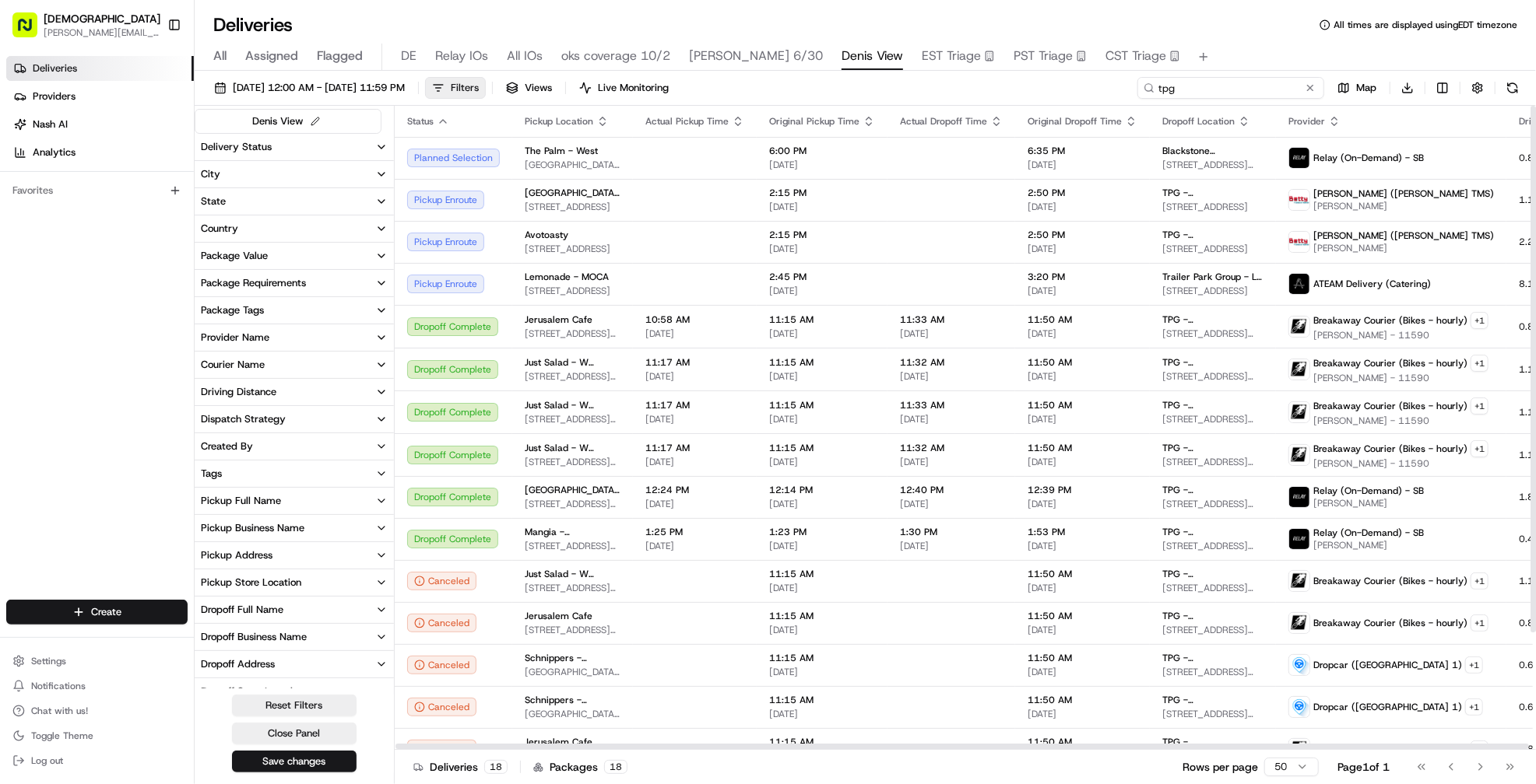
type input "tpg"
click at [479, 82] on span "Filters" at bounding box center [464, 87] width 28 height 14
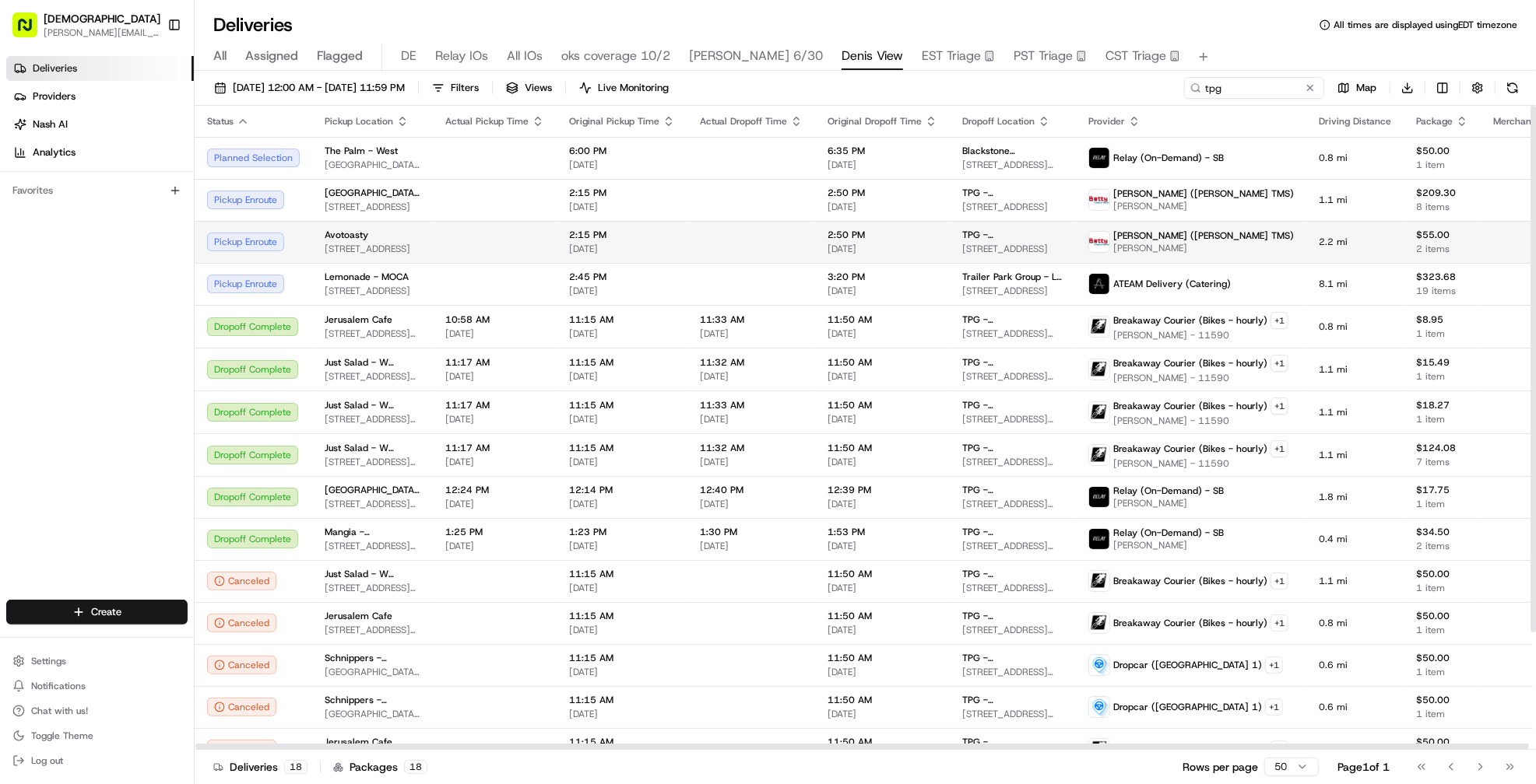
click at [689, 235] on td at bounding box center [751, 242] width 128 height 42
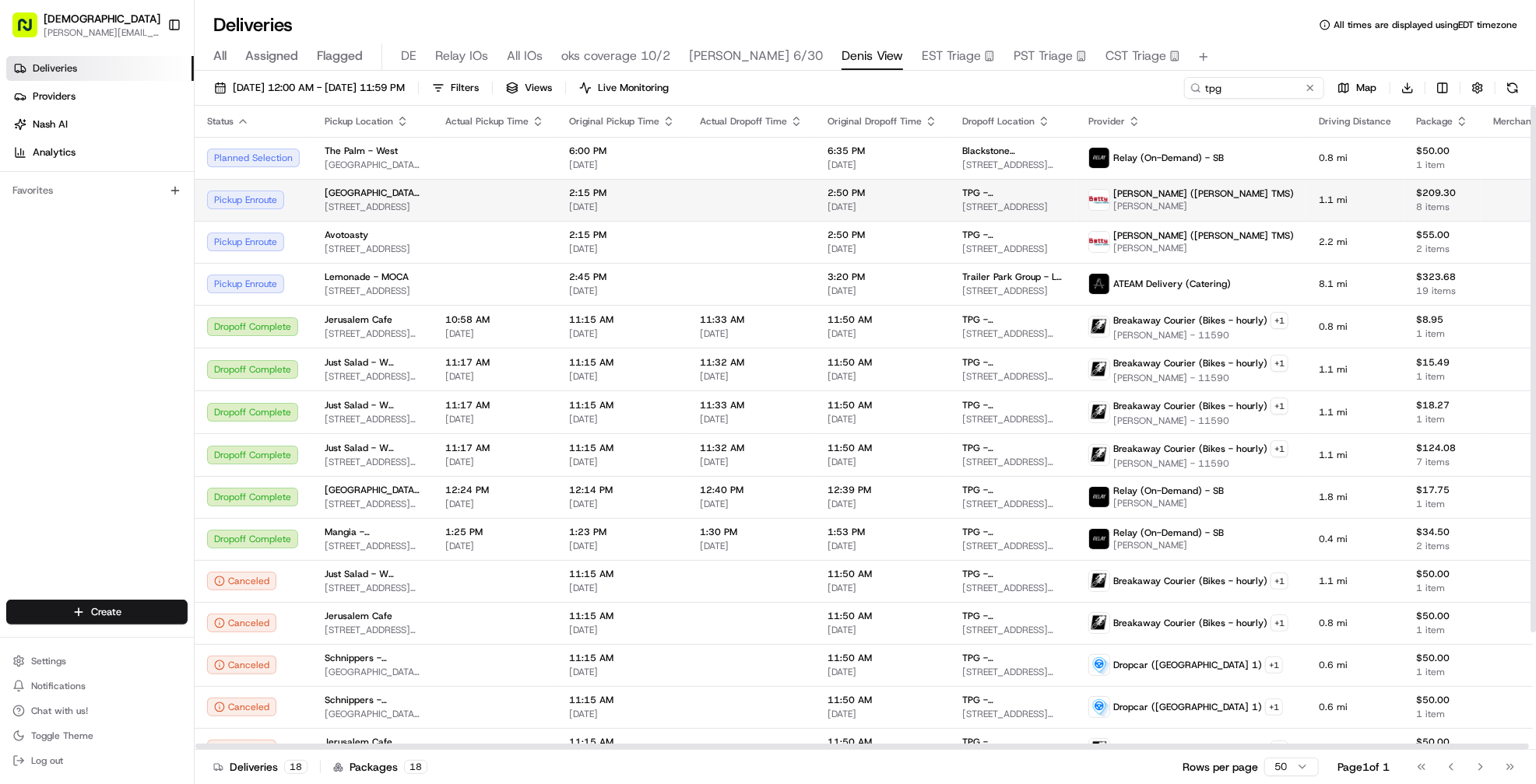
click at [687, 205] on td at bounding box center [751, 200] width 128 height 42
